Goal: Obtain resource: Download file/media

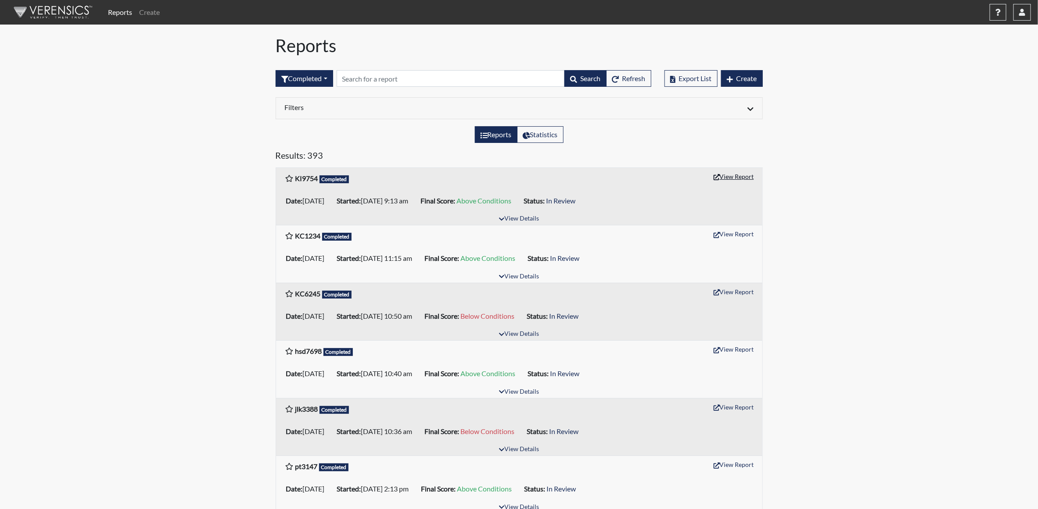
click at [744, 179] on button "View Report" at bounding box center [733, 177] width 48 height 14
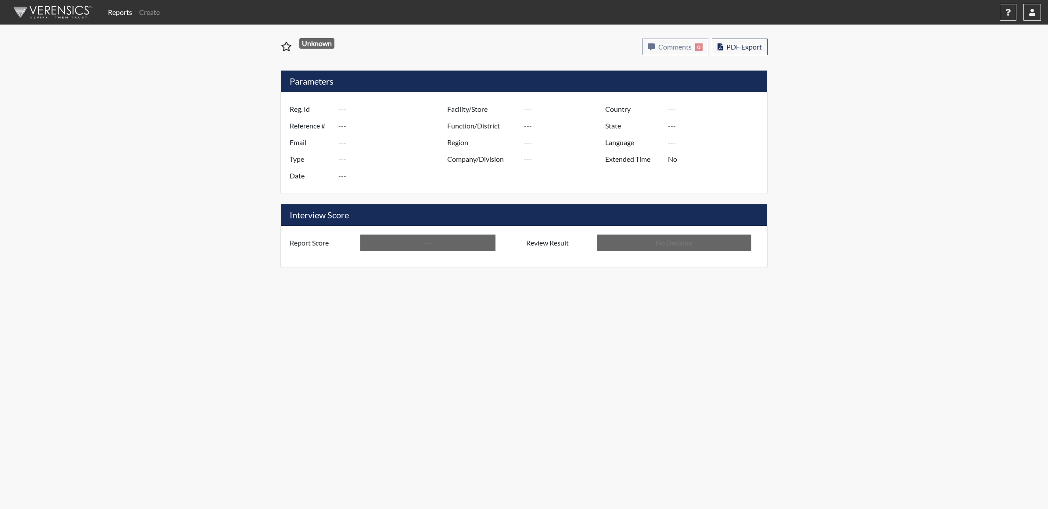
type input "KI9754"
type input "48976"
type input "---"
type input "Corrections Pre-Employment"
type input "[DATE]"
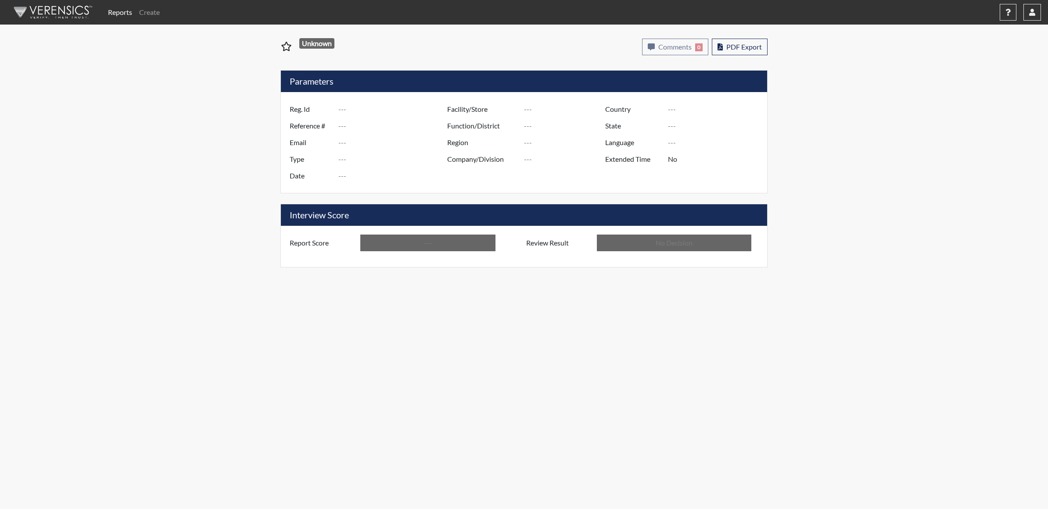
type input "[PERSON_NAME]"
type input "[GEOGRAPHIC_DATA]"
type input "[US_STATE]"
type input "English"
type input "Yes"
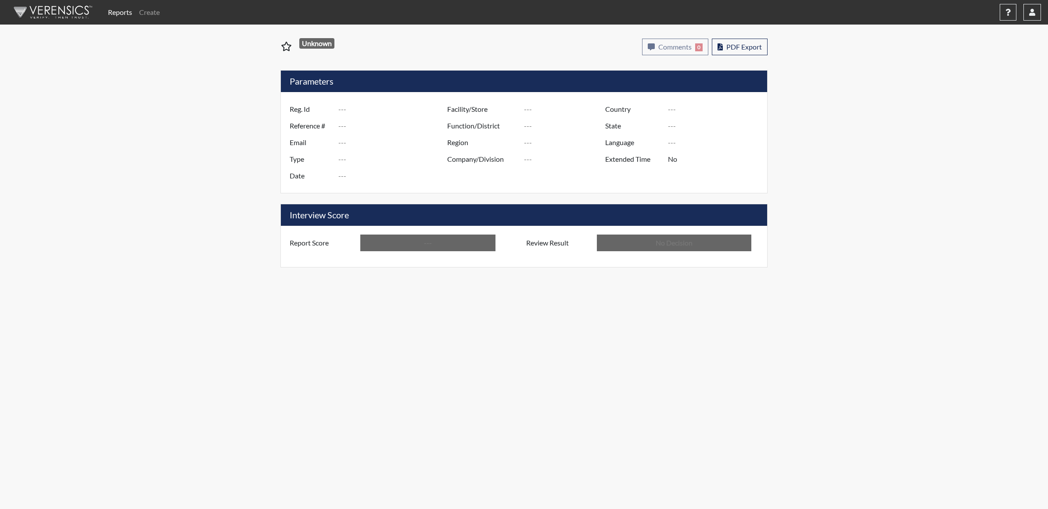
type input "Above Conditions"
type input "In Review"
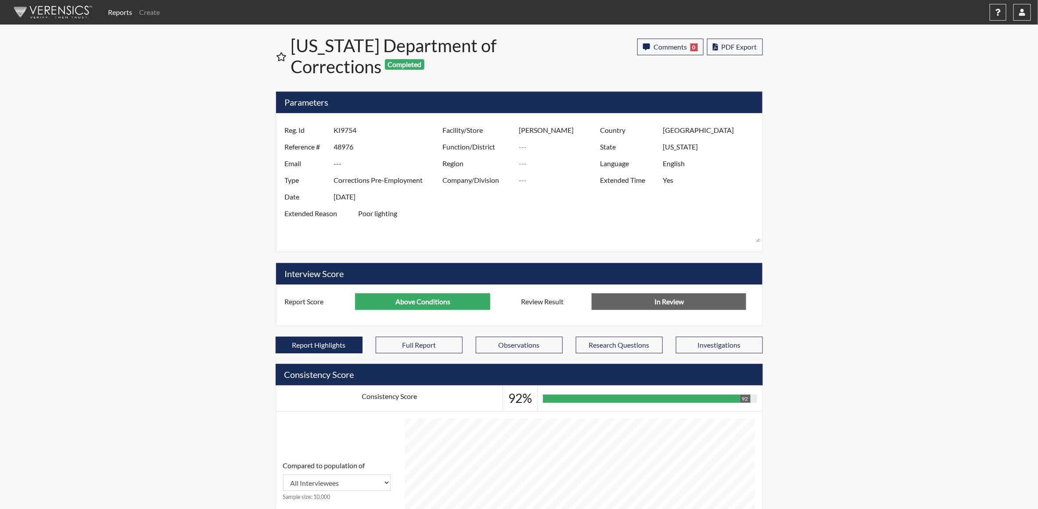
scroll to position [146, 364]
click at [432, 351] on button "Full Report" at bounding box center [419, 345] width 87 height 17
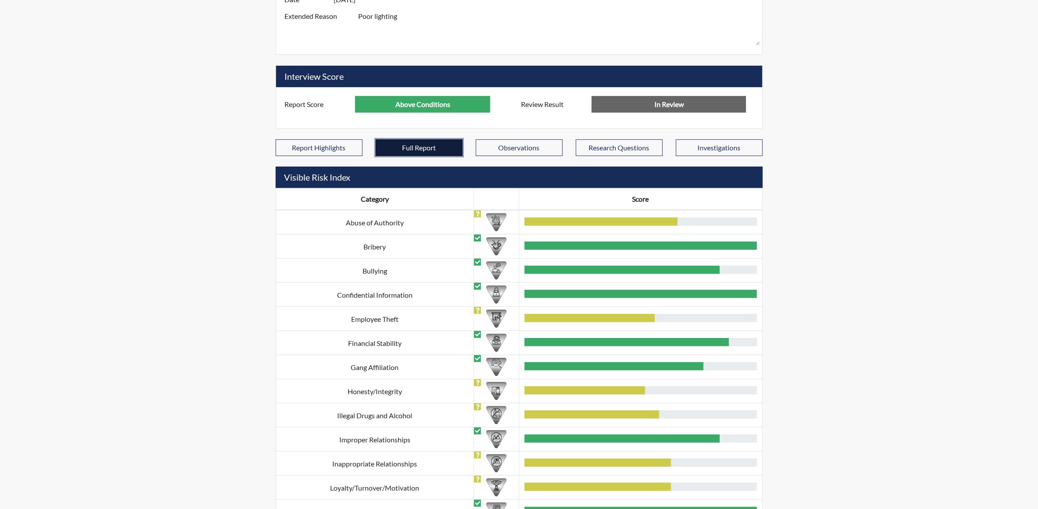
scroll to position [0, 0]
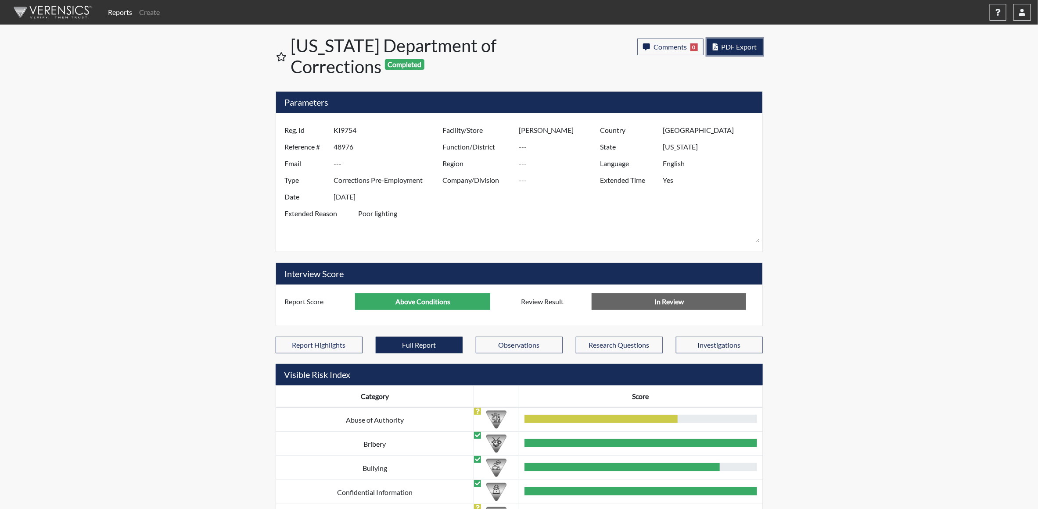
click at [743, 46] on span "PDF Export" at bounding box center [739, 47] width 36 height 8
